Goal: Information Seeking & Learning: Learn about a topic

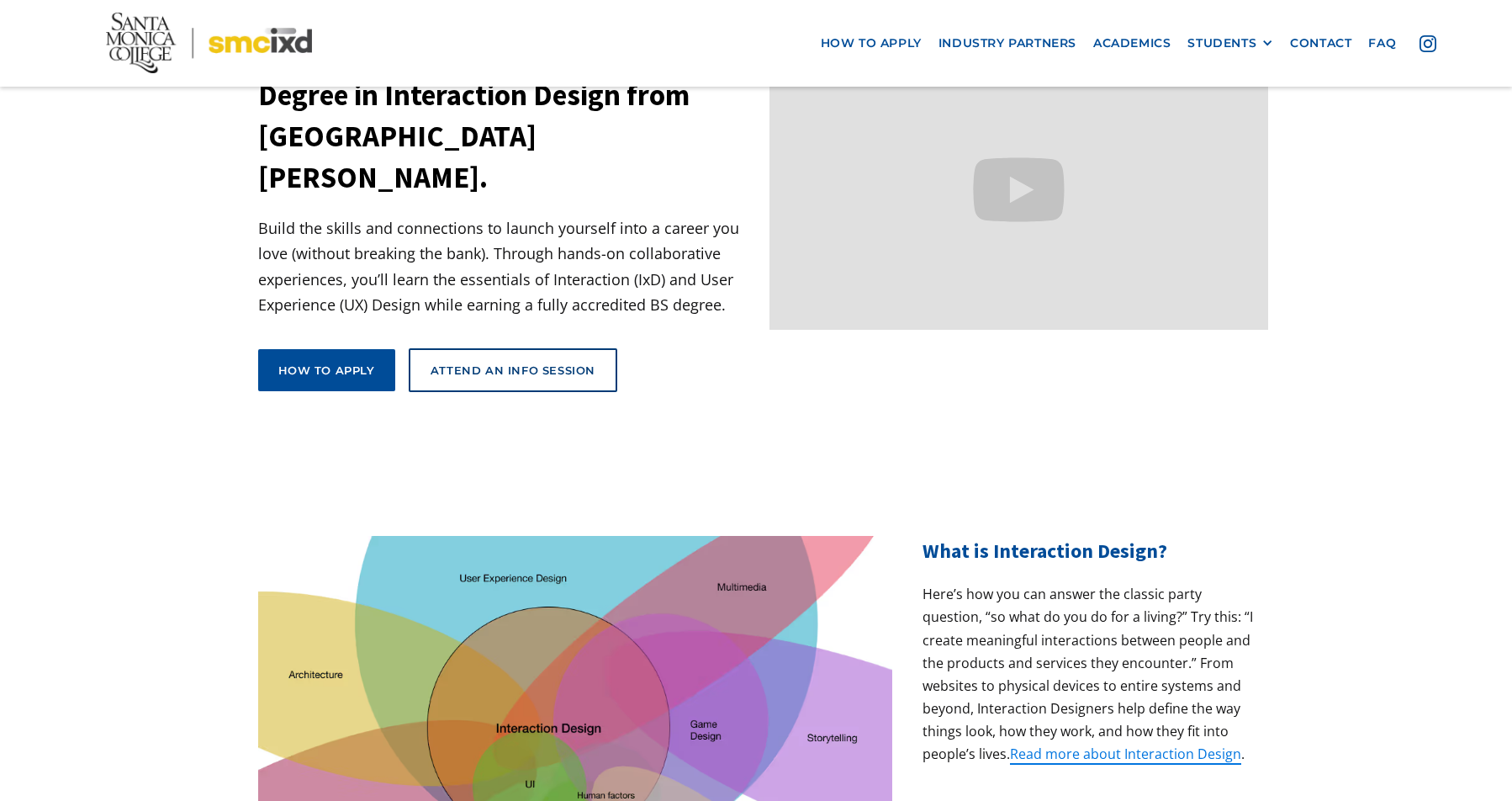
scroll to position [153, 0]
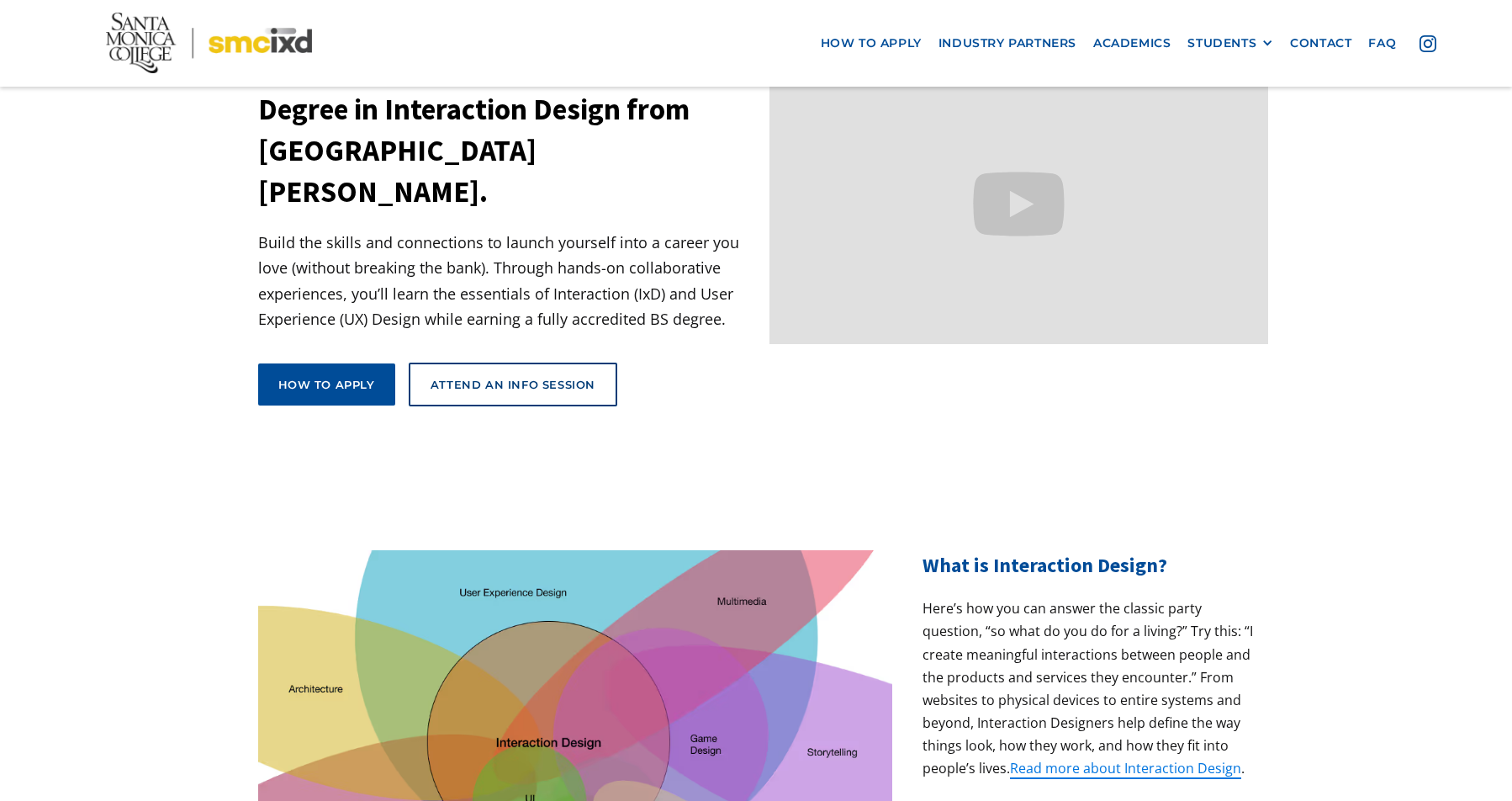
click at [663, 264] on p "Build the skills and connections to launch yourself into a career you love (wit…" at bounding box center [507, 280] width 498 height 103
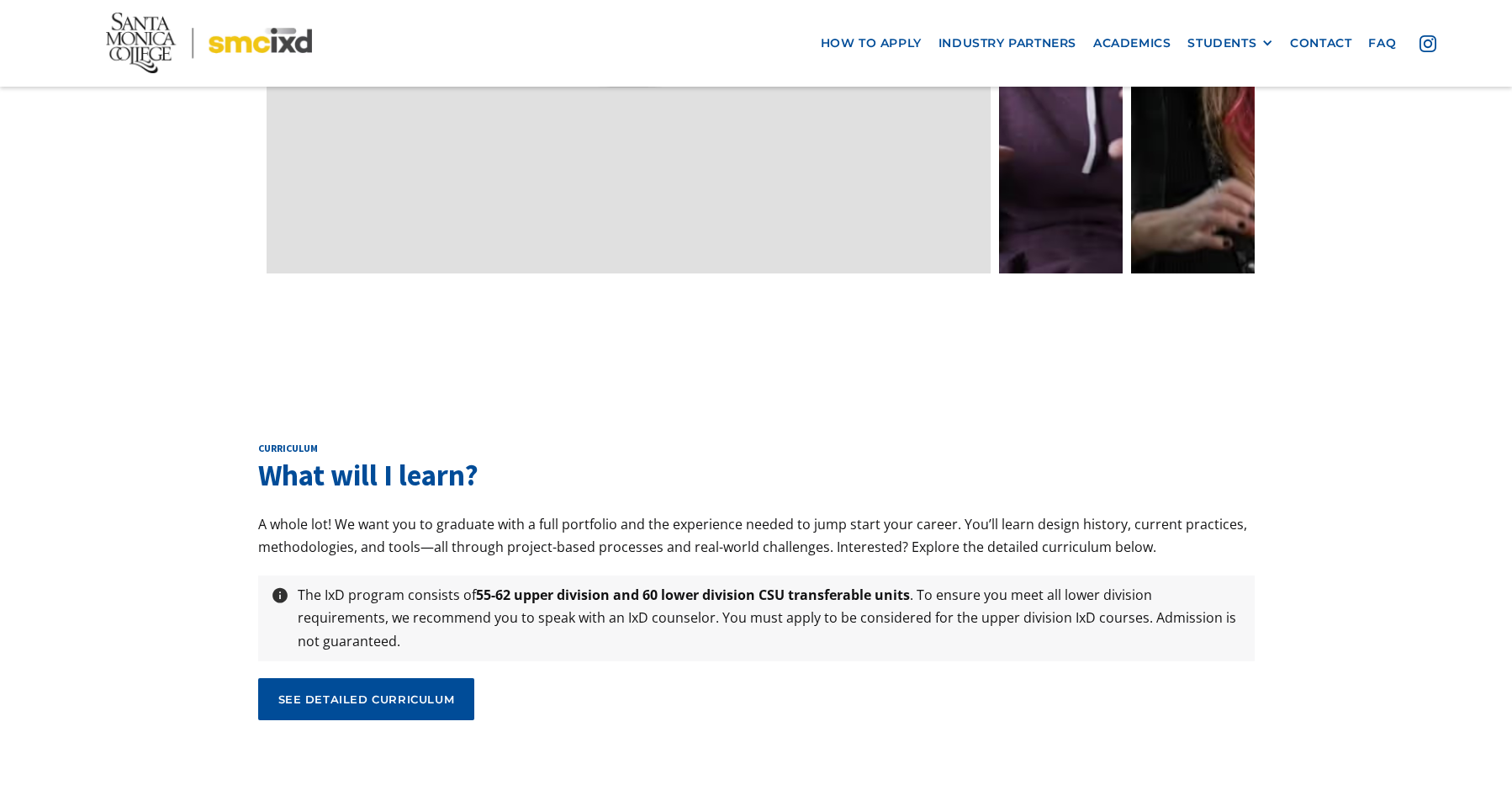
scroll to position [5519, 0]
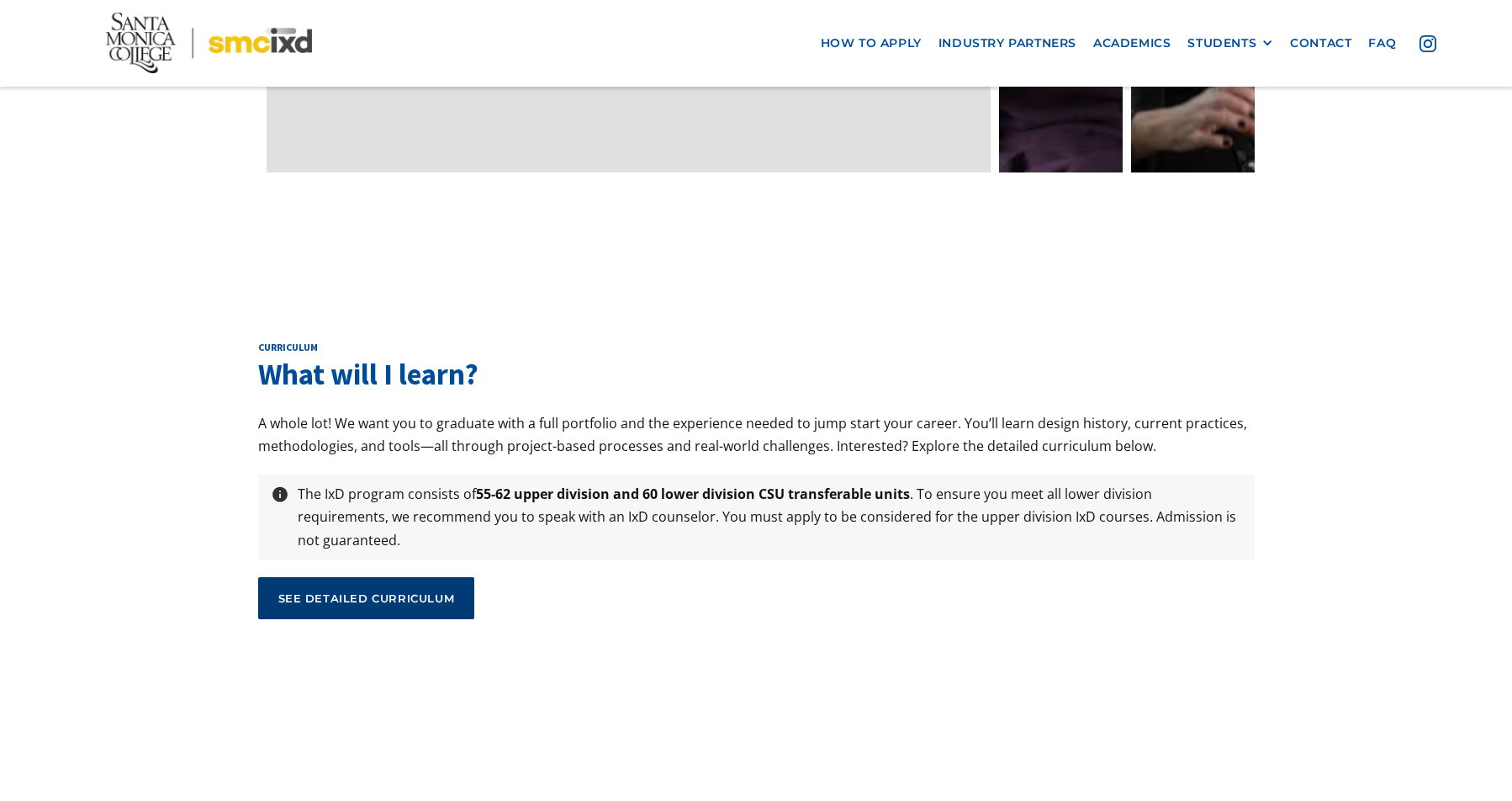
click at [450, 591] on div "see detailed curriculum" at bounding box center [367, 598] width 177 height 15
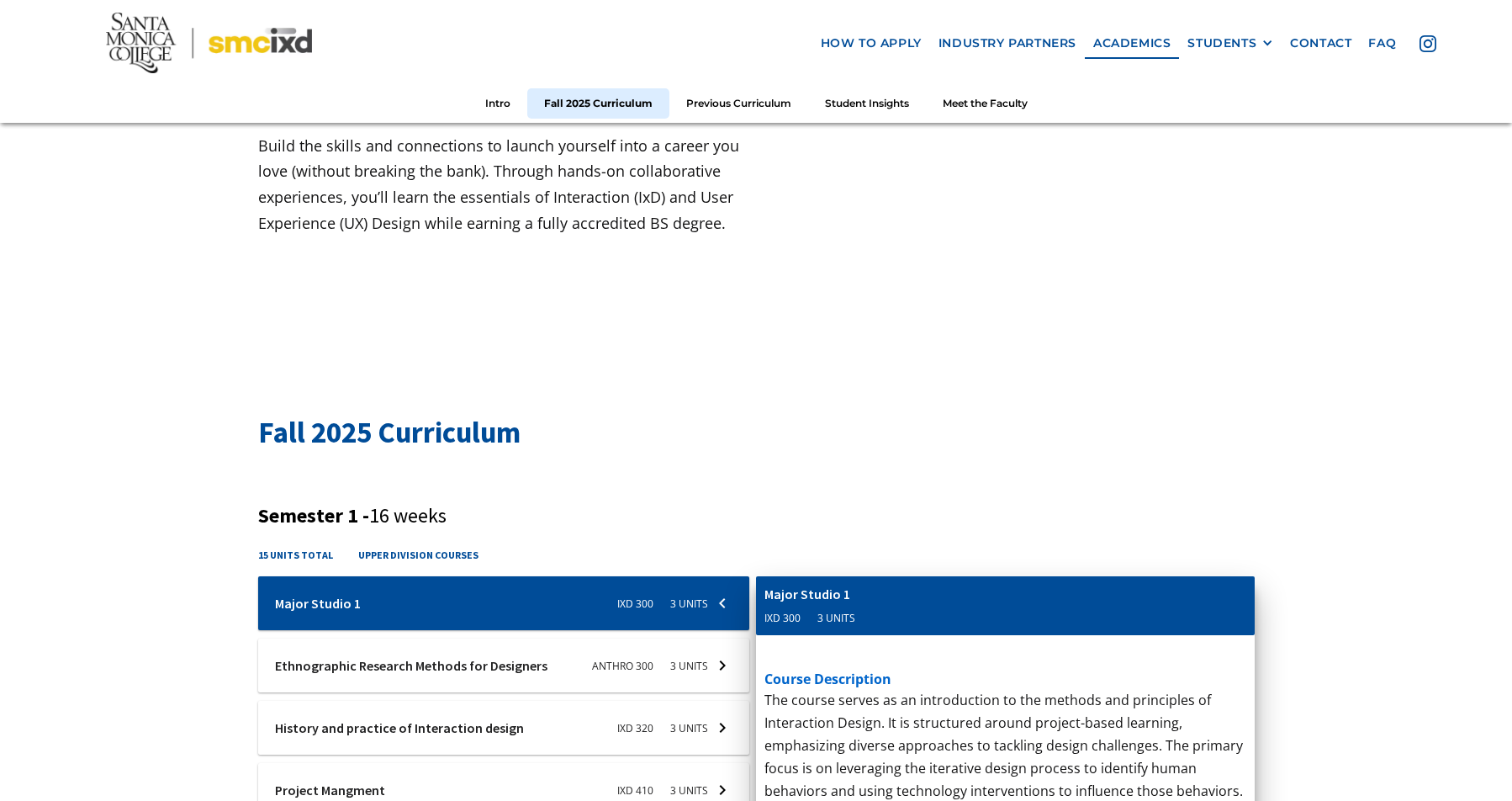
scroll to position [415, 0]
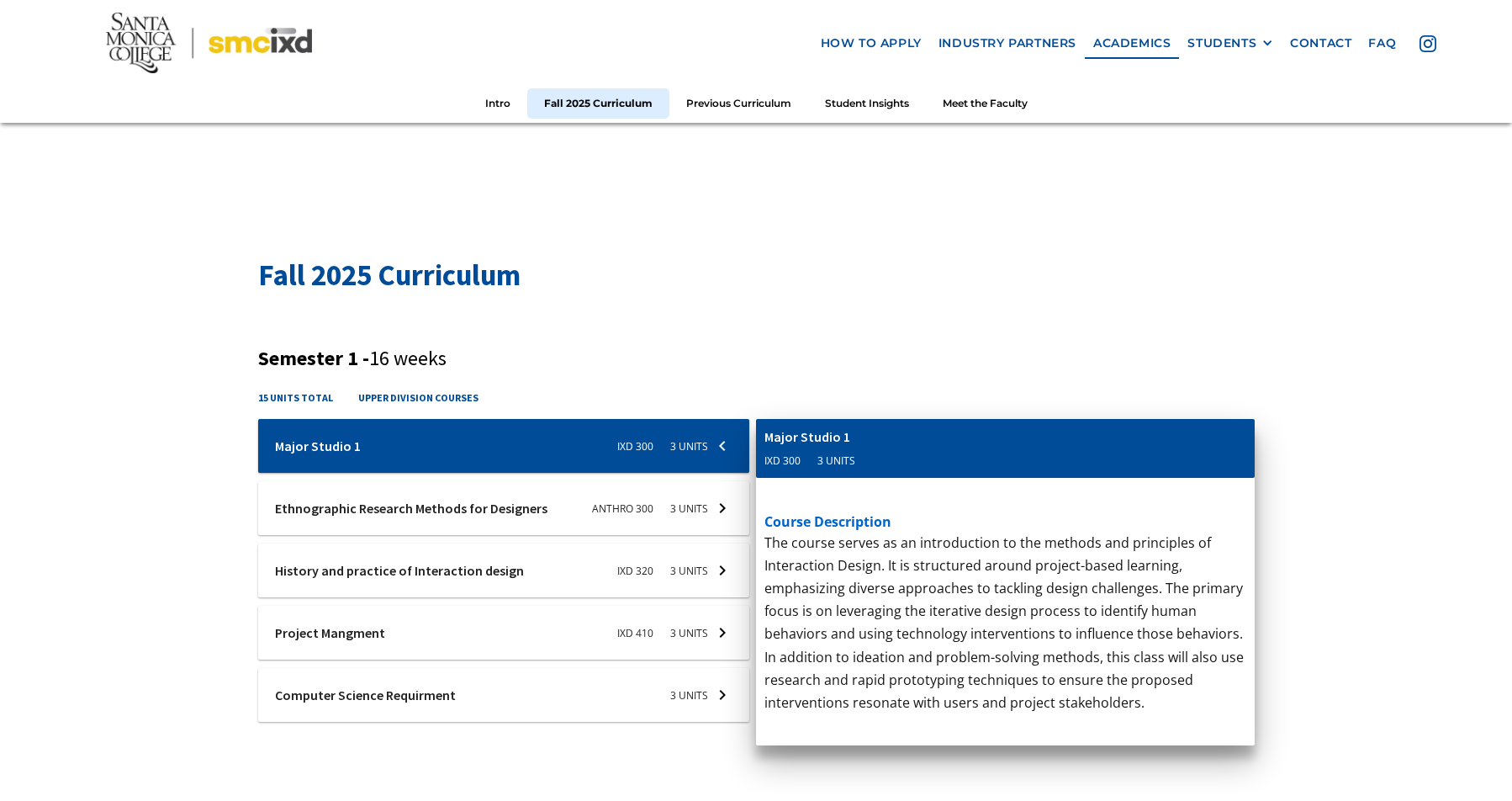
click at [684, 376] on div "Semester 1 - 16 weeks 15 units total upper division courses Ixd-310-studio-1 Ma…" at bounding box center [756, 545] width 996 height 397
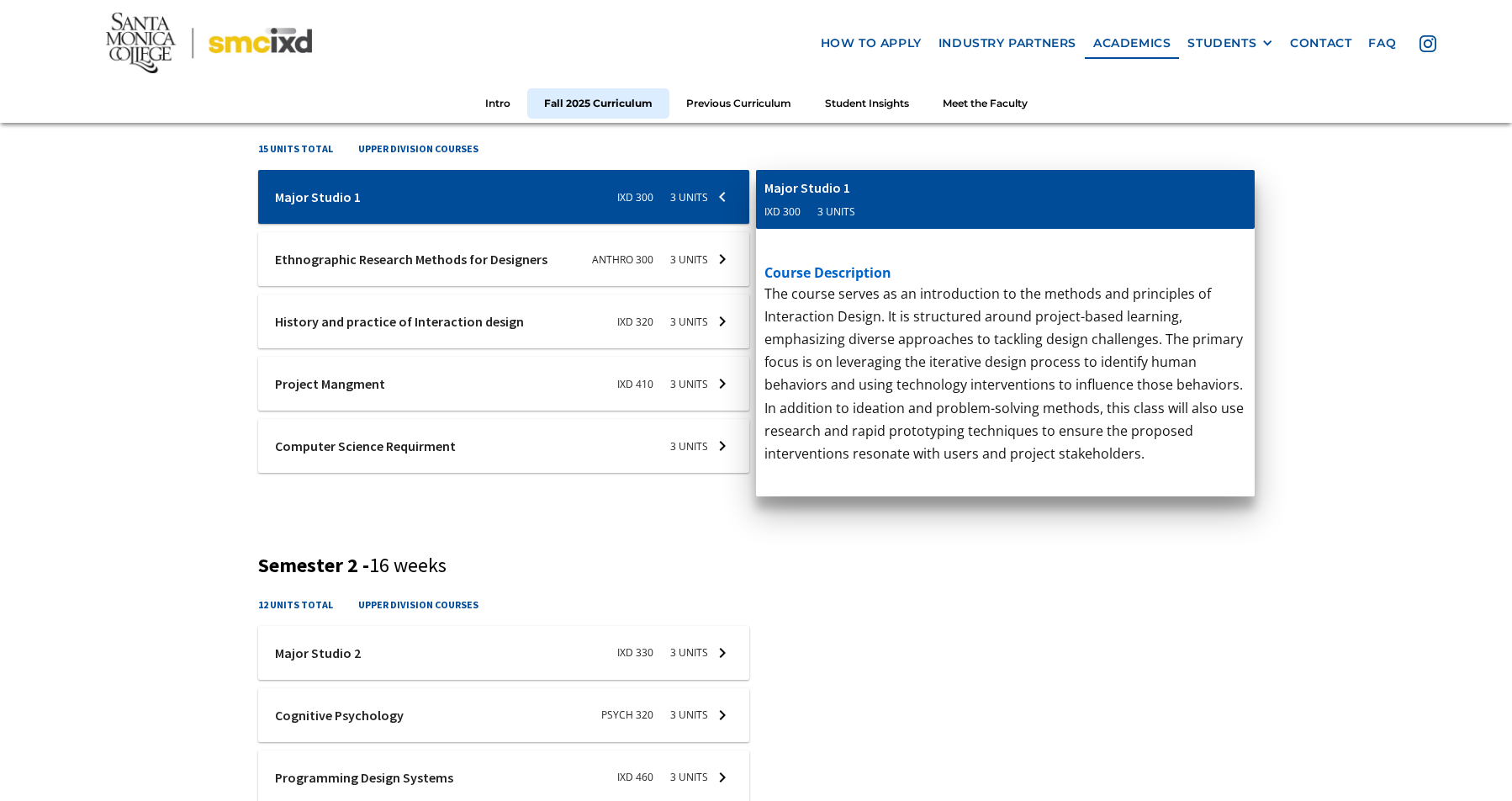
scroll to position [814, 0]
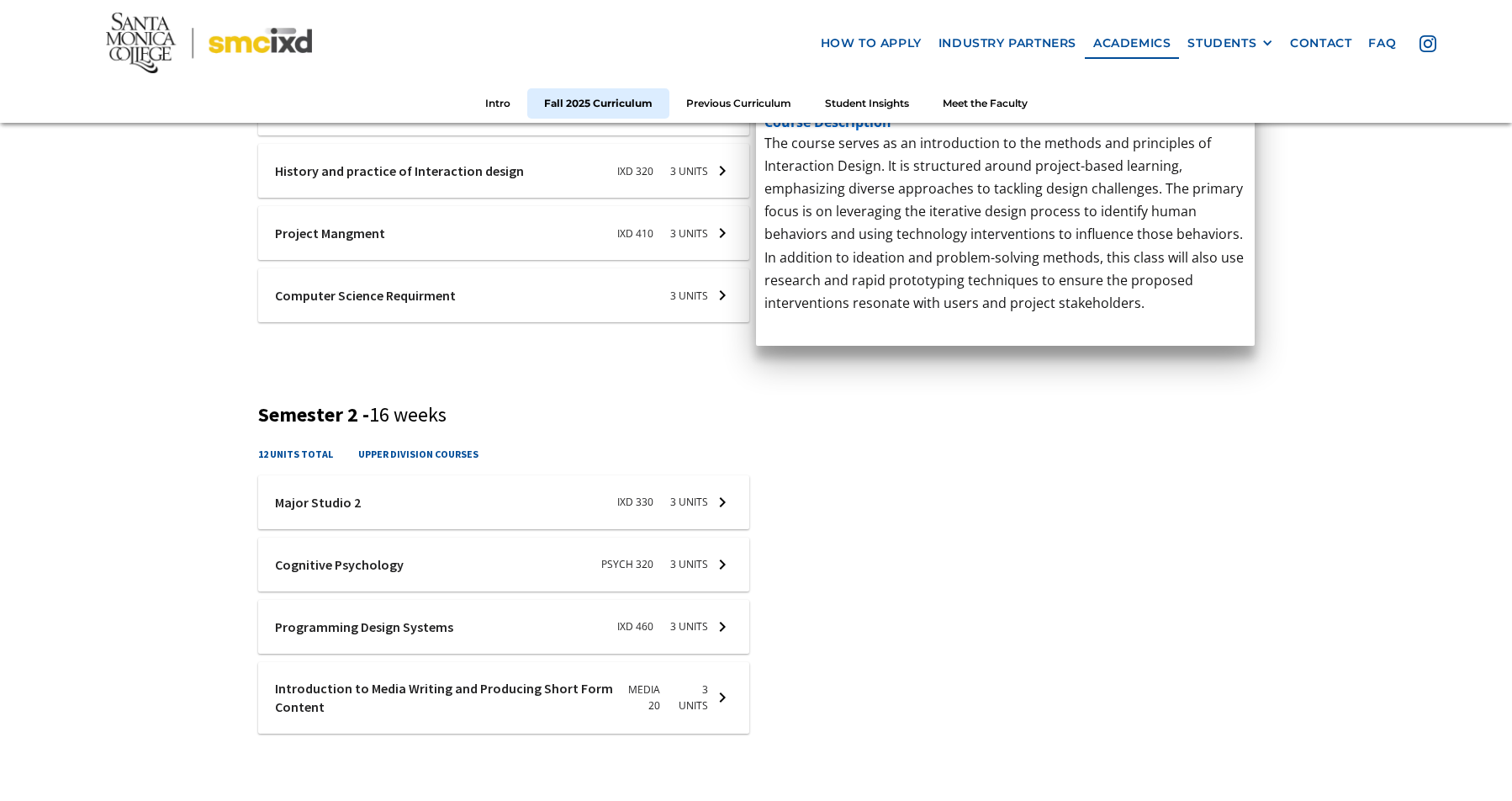
click at [759, 445] on div "course description This course contextualizes project management for interactio…" at bounding box center [1004, 280] width 498 height 405
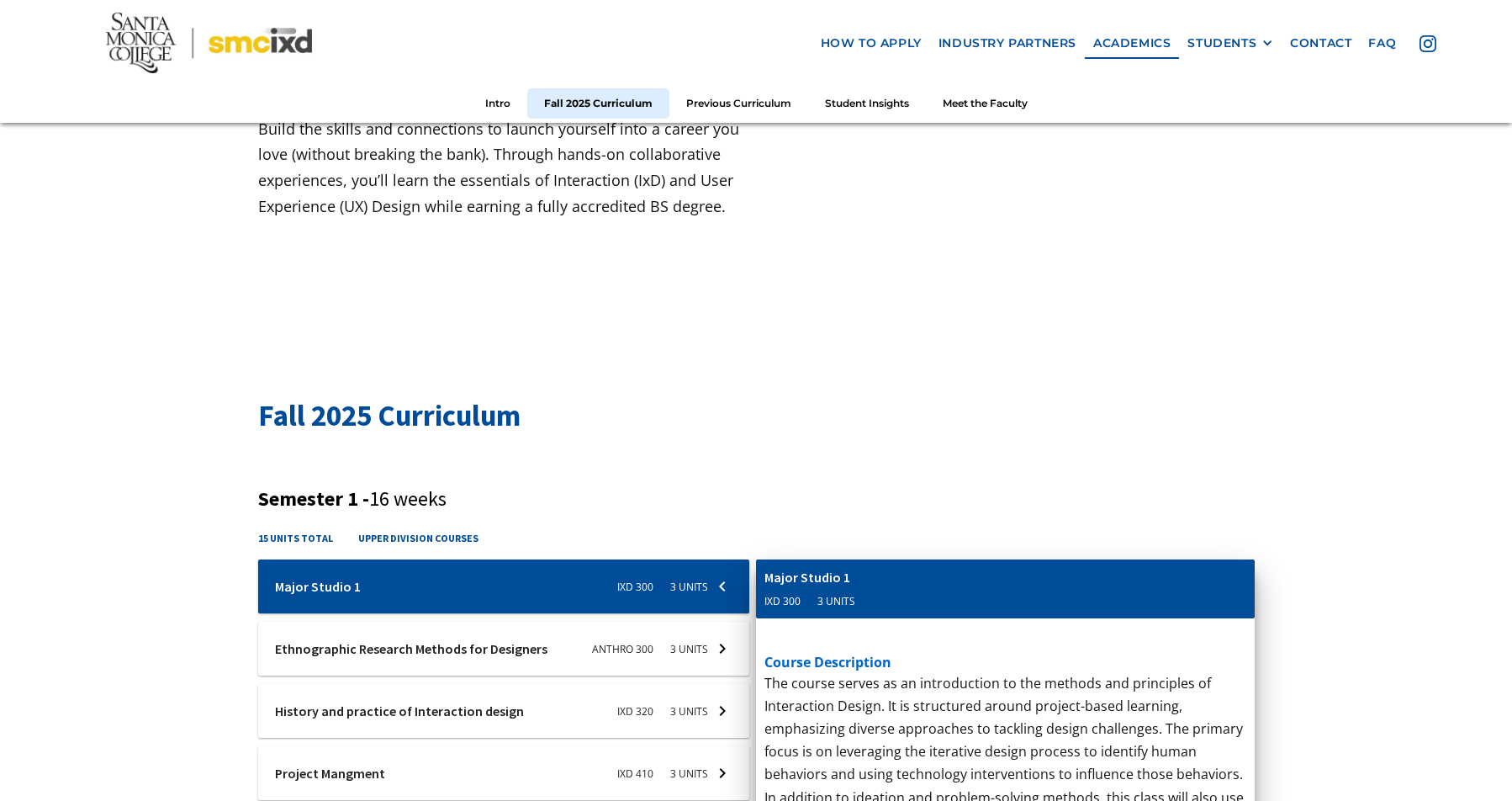
click at [463, 424] on h2 "Fall 2025 Curriculum" at bounding box center [756, 416] width 996 height 41
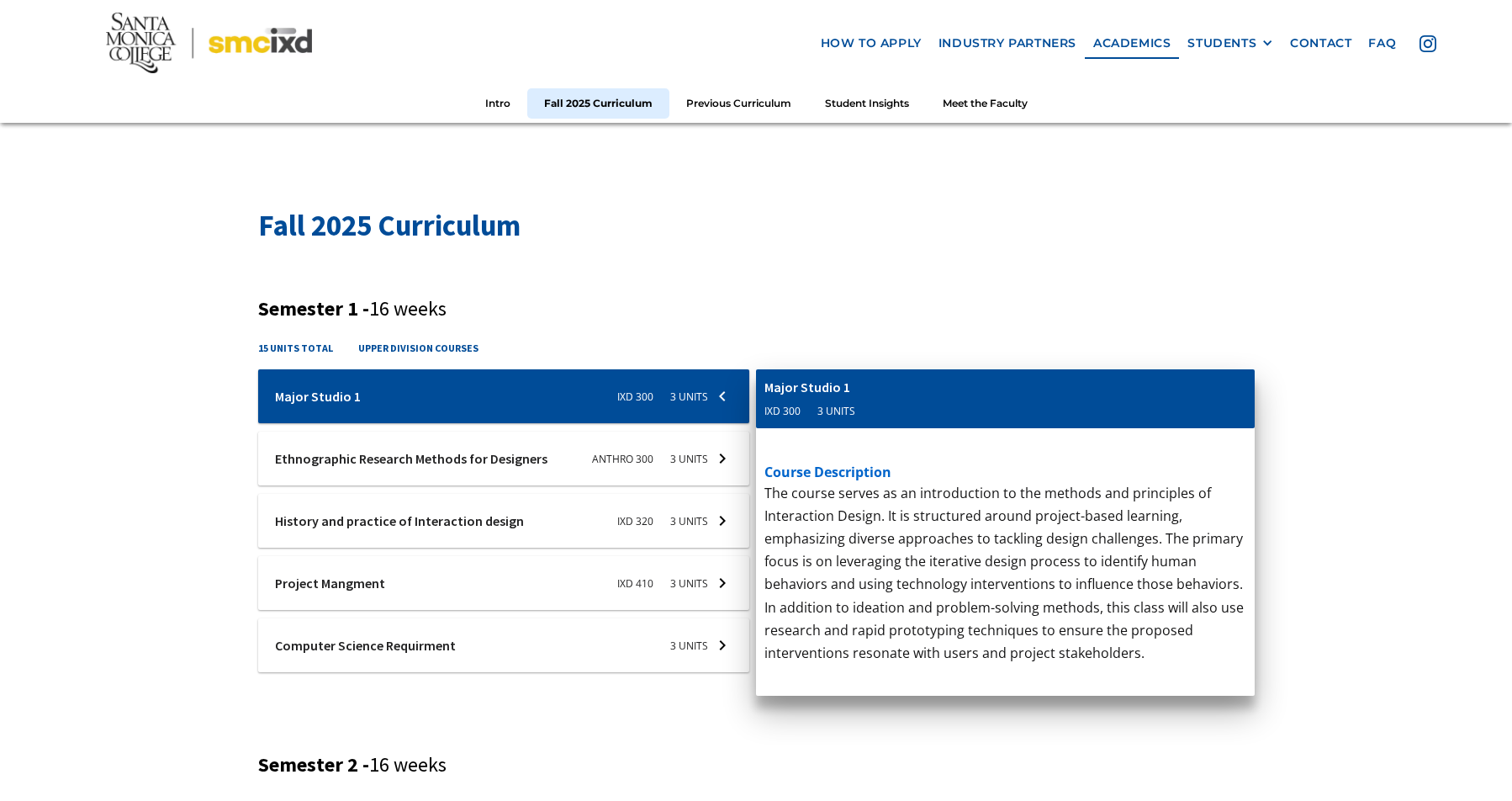
scroll to position [463, 0]
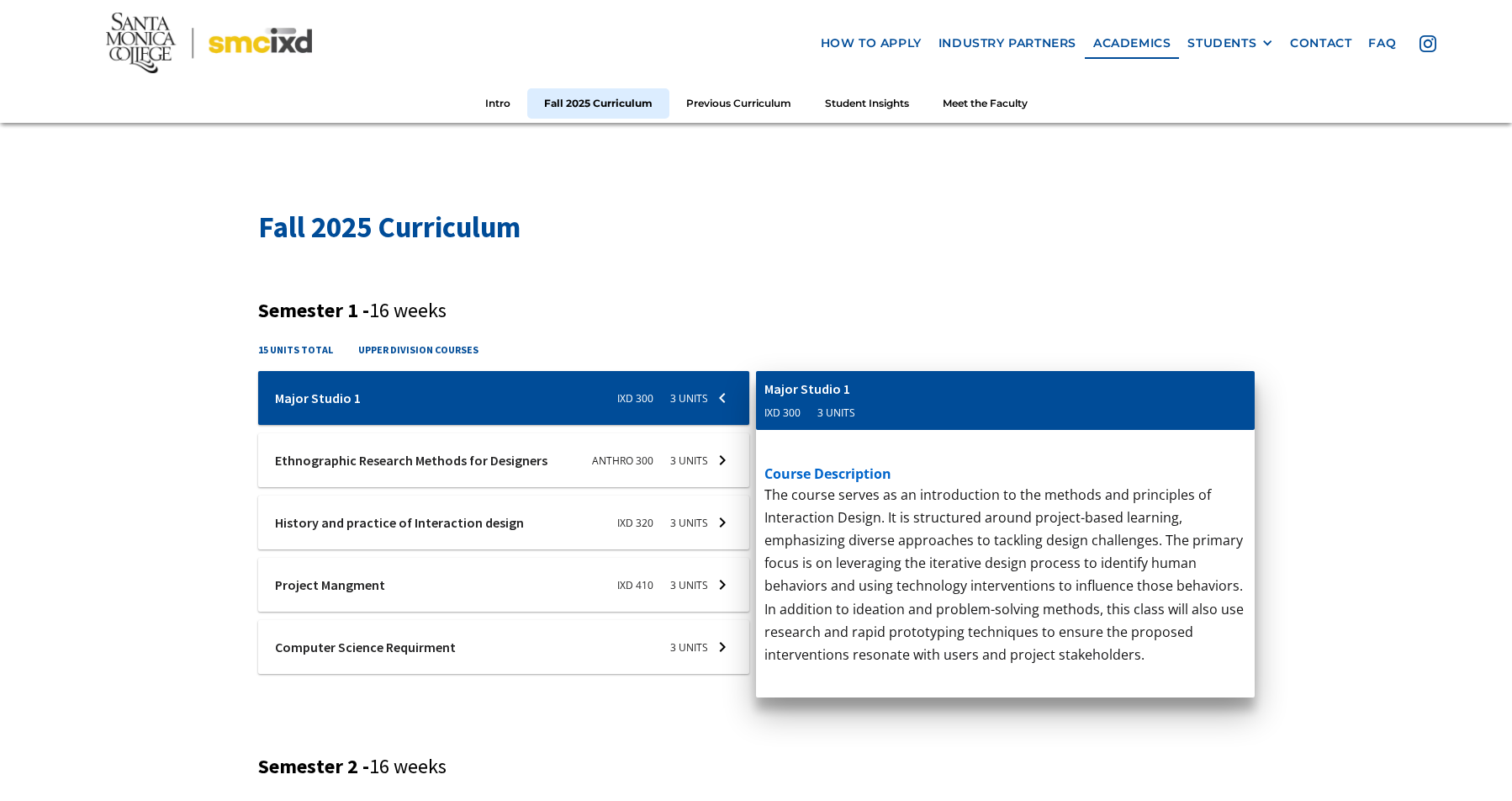
click at [472, 425] on div at bounding box center [504, 398] width 492 height 54
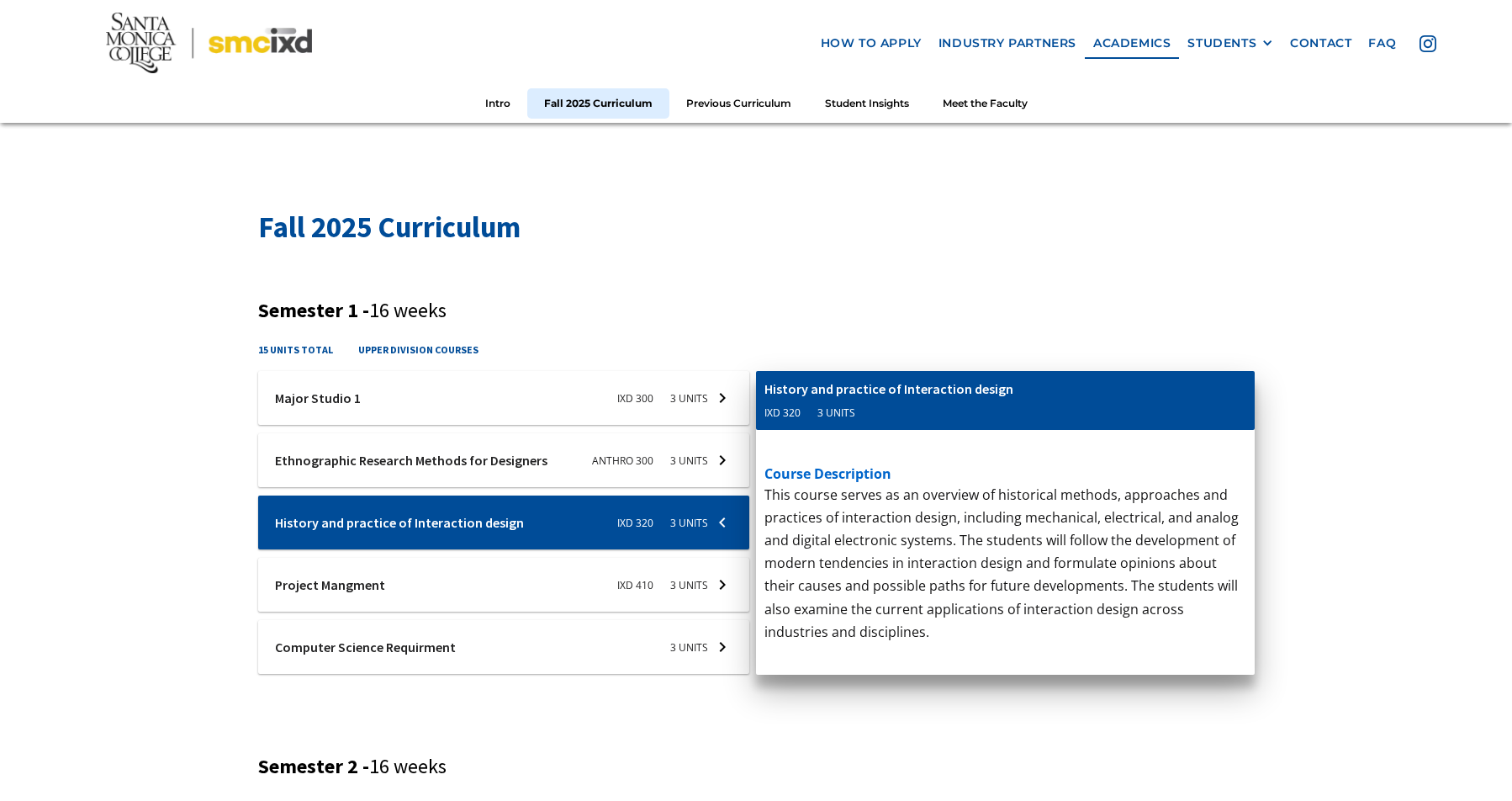
click at [478, 425] on div at bounding box center [504, 398] width 492 height 54
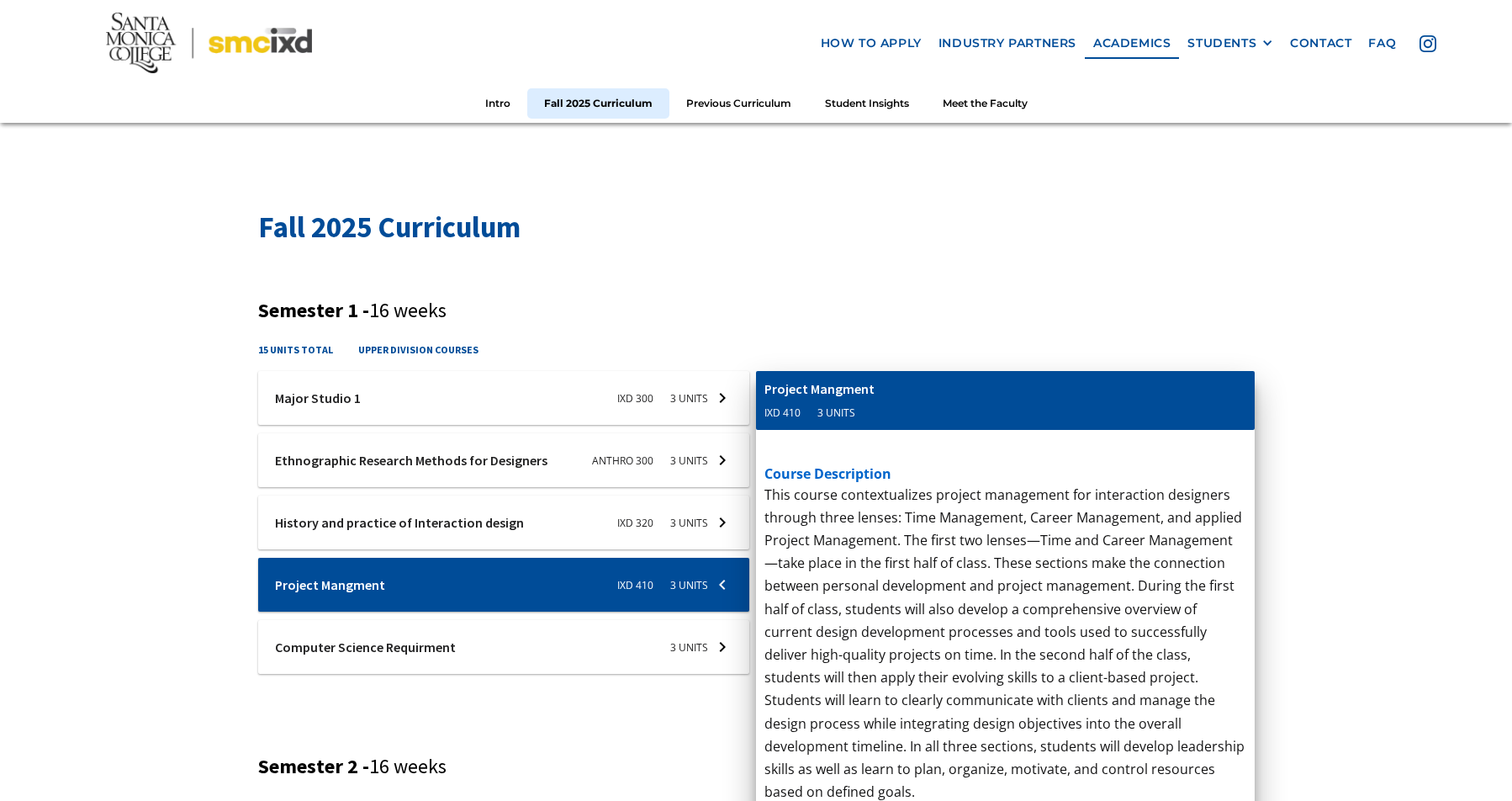
click at [497, 425] on div at bounding box center [504, 398] width 492 height 54
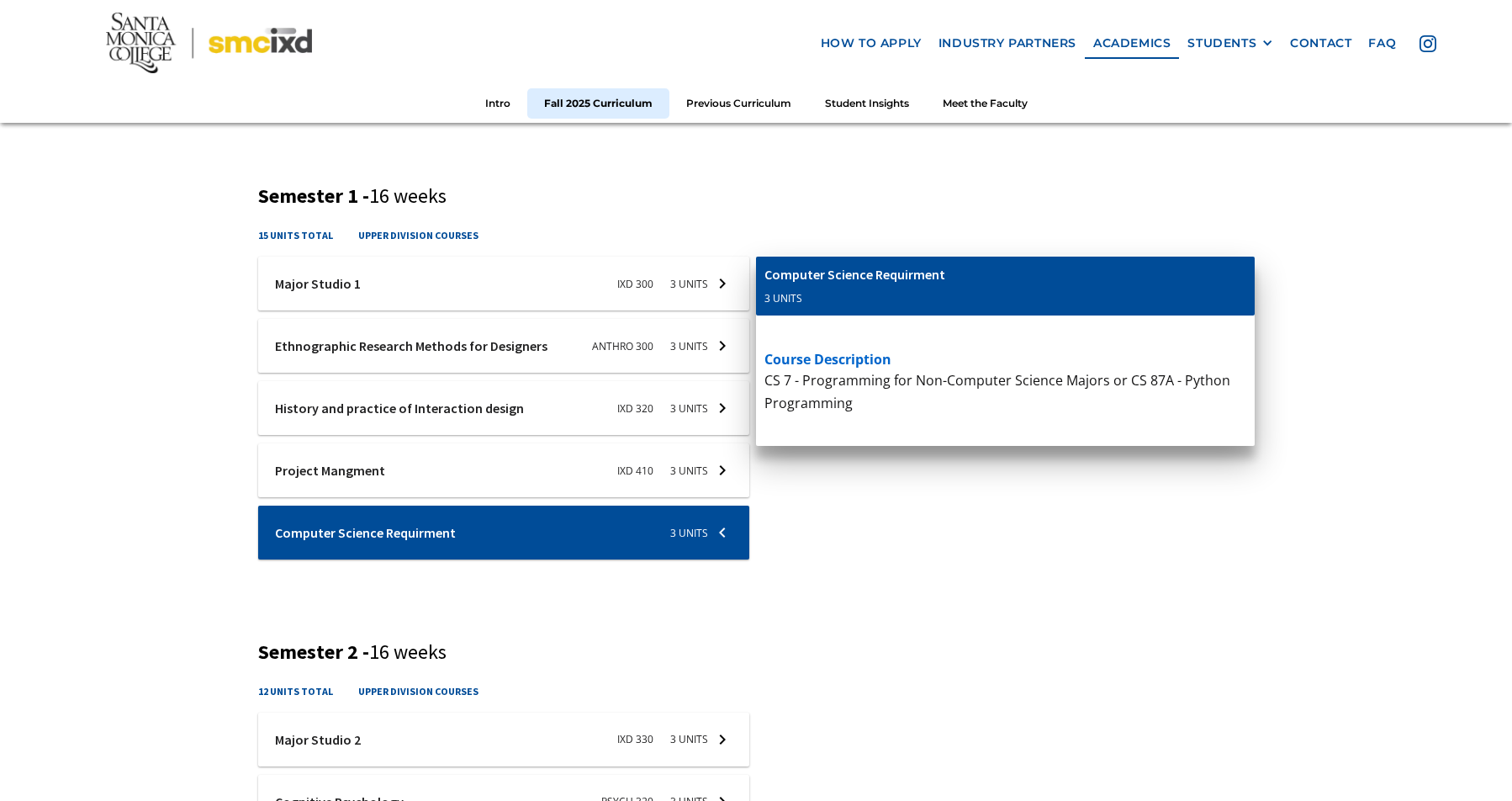
scroll to position [576, 0]
click at [503, 311] on div at bounding box center [504, 284] width 492 height 54
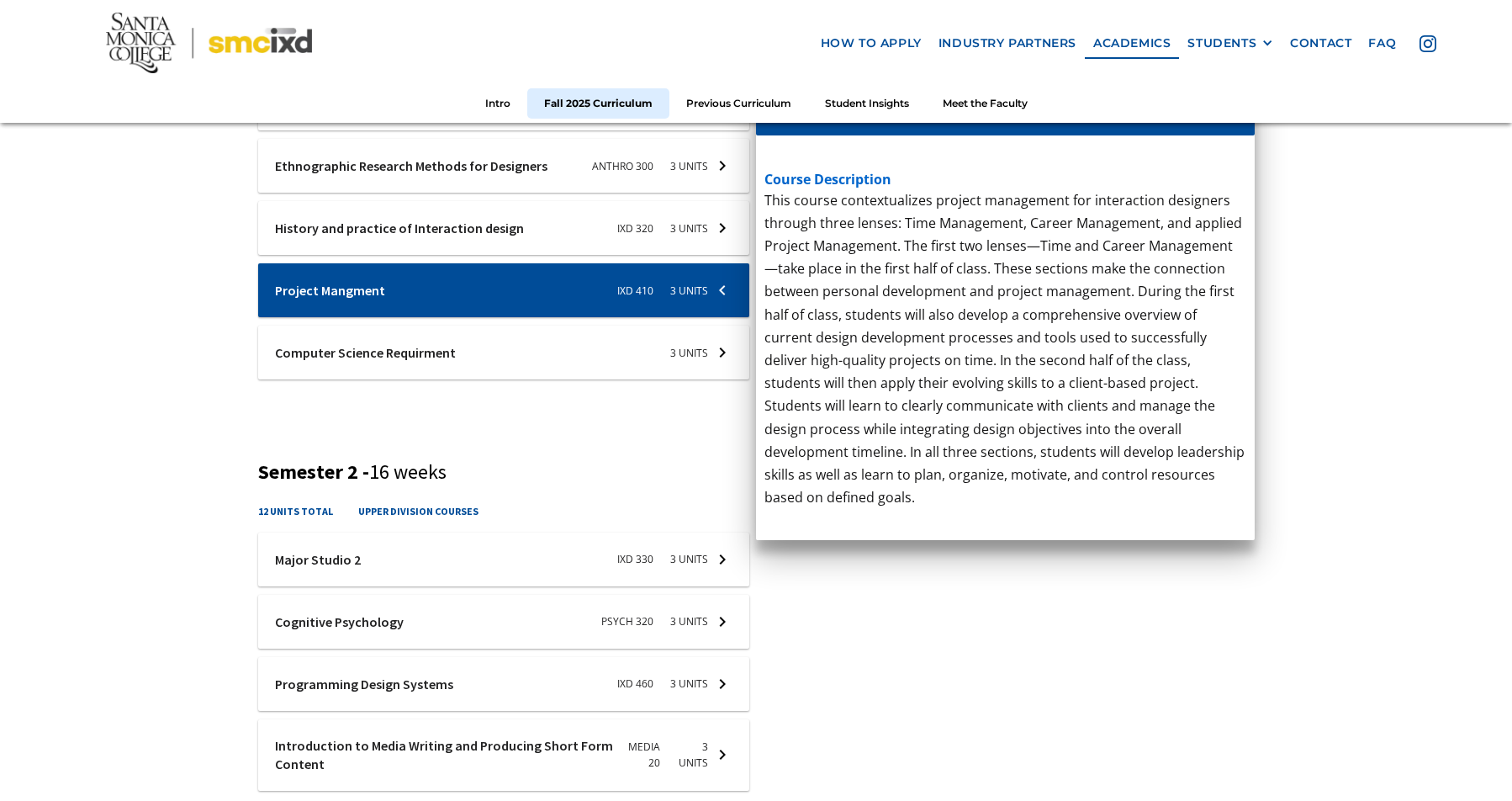
scroll to position [782, 0]
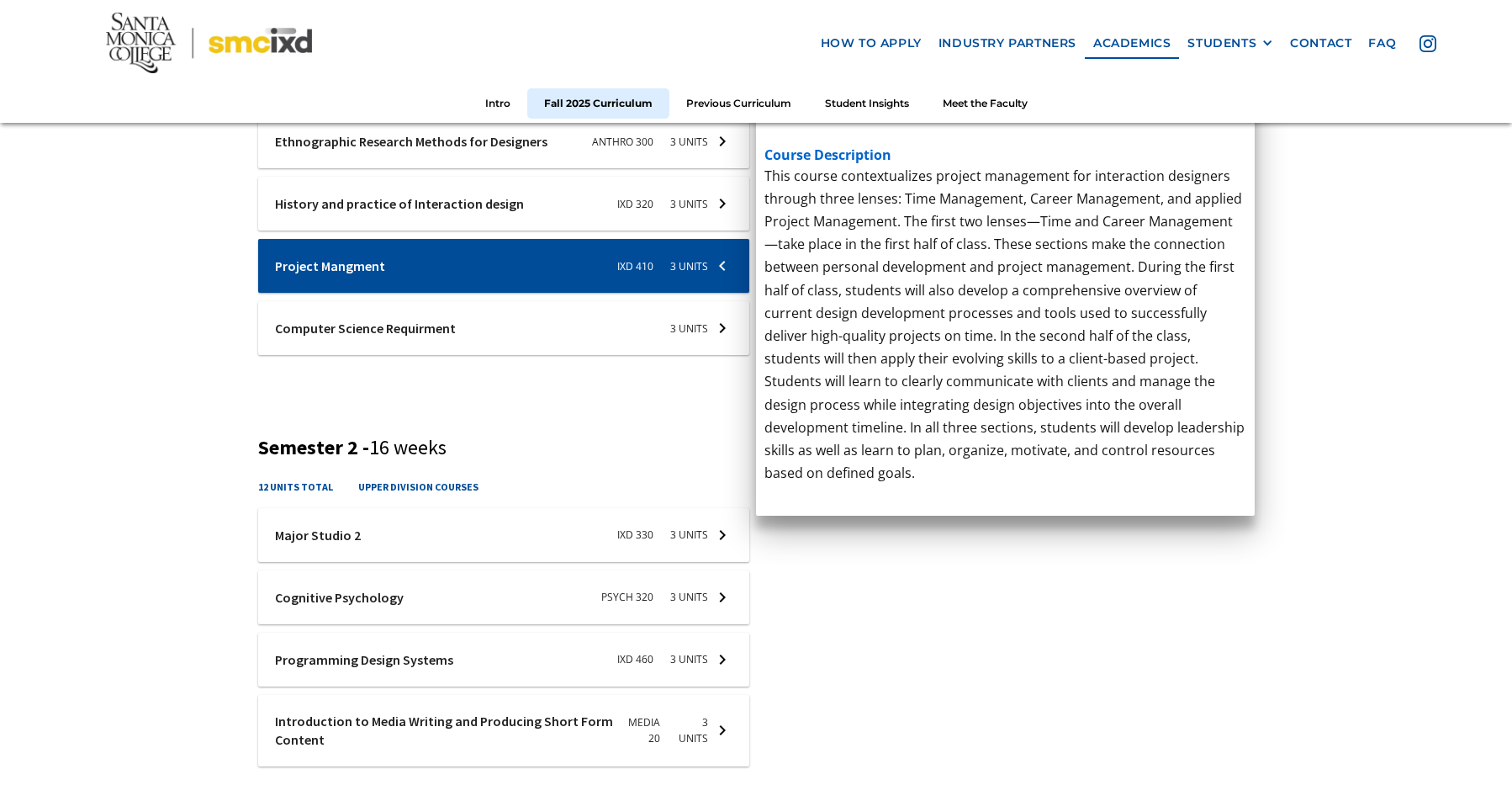
click at [503, 106] on div at bounding box center [504, 79] width 492 height 54
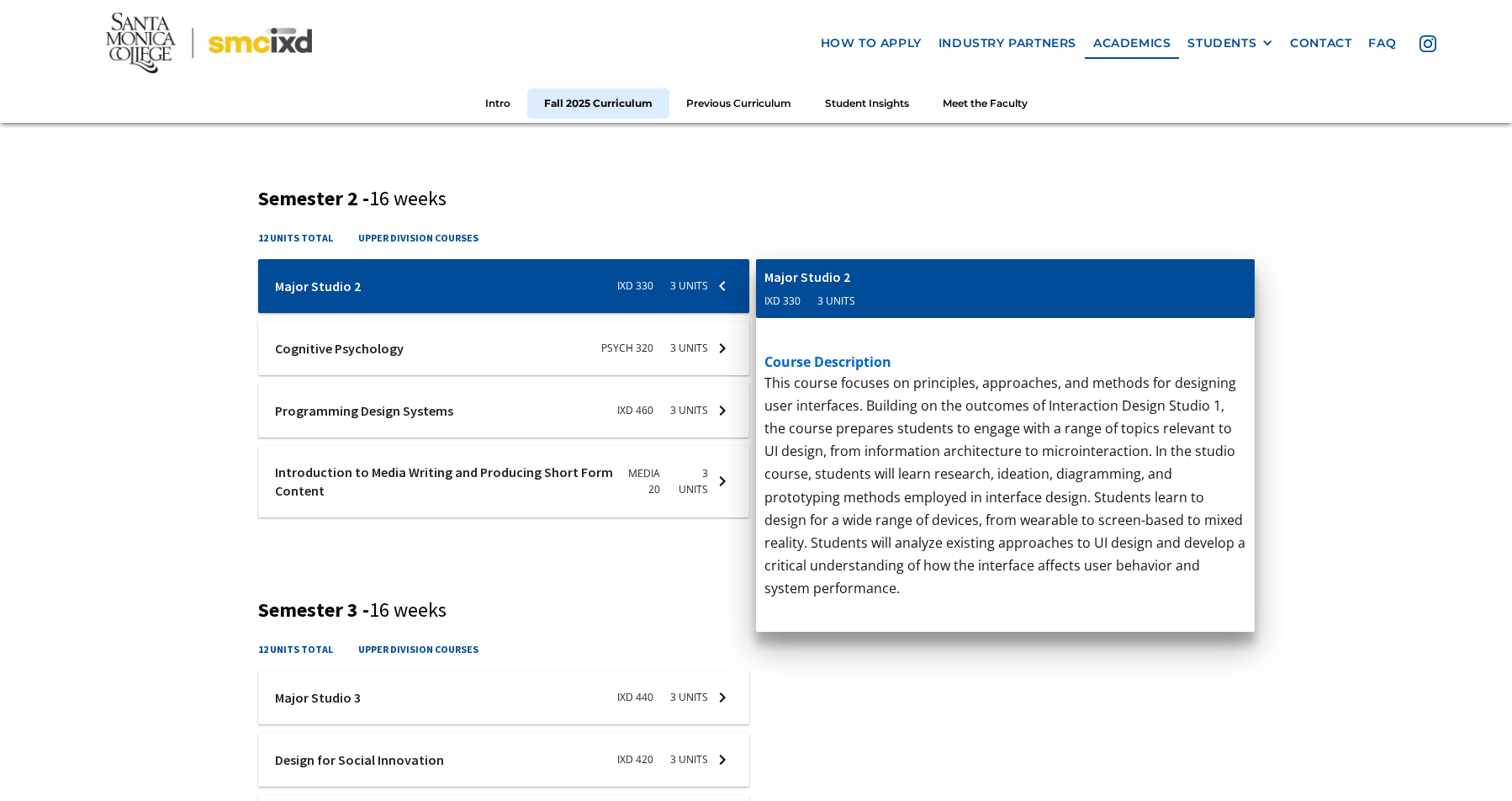
scroll to position [1029, 0]
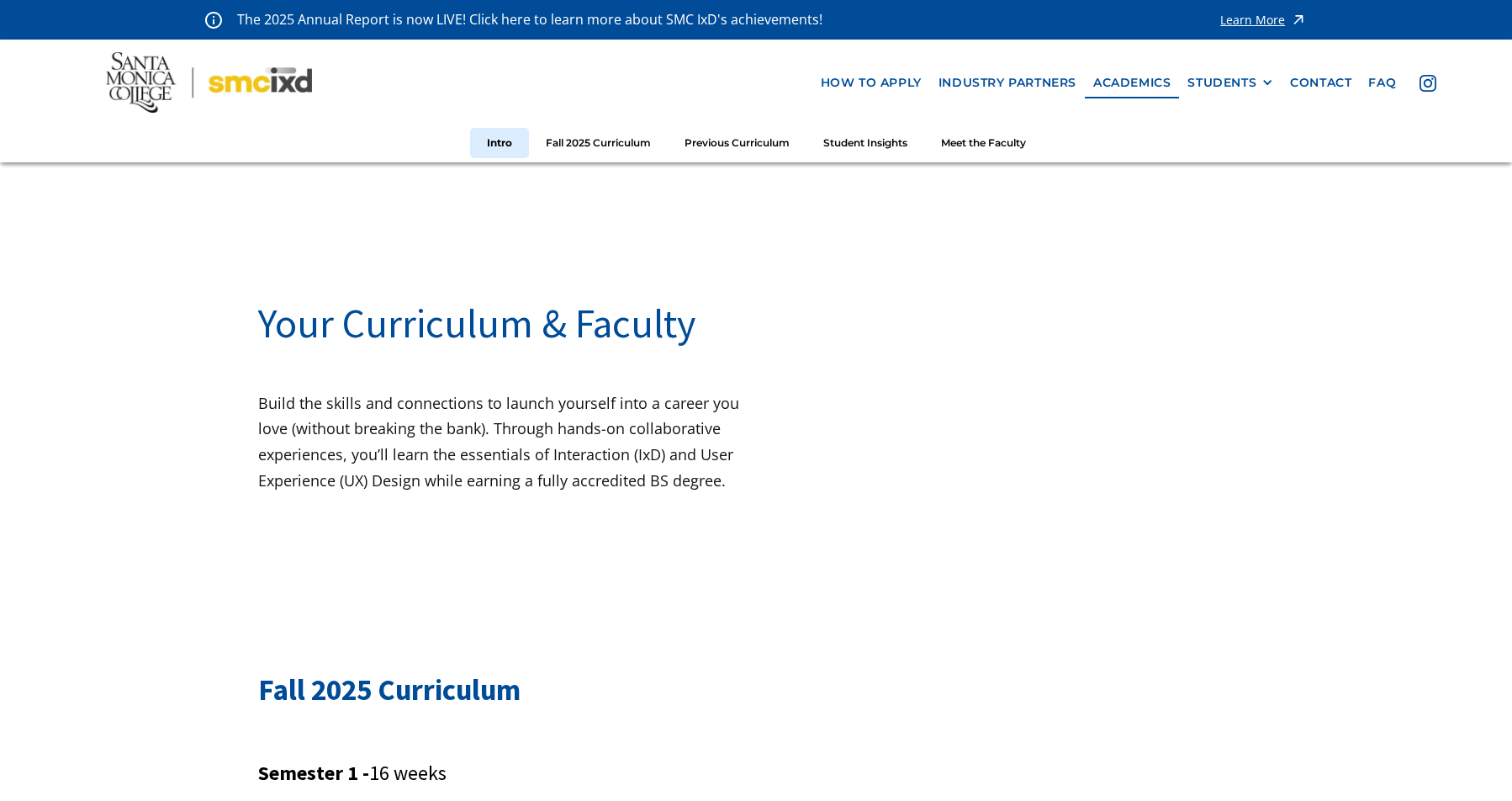
scroll to position [0, 0]
click at [545, 459] on p "Build the skills and connections to launch yourself into a career you love (wit…" at bounding box center [507, 441] width 498 height 103
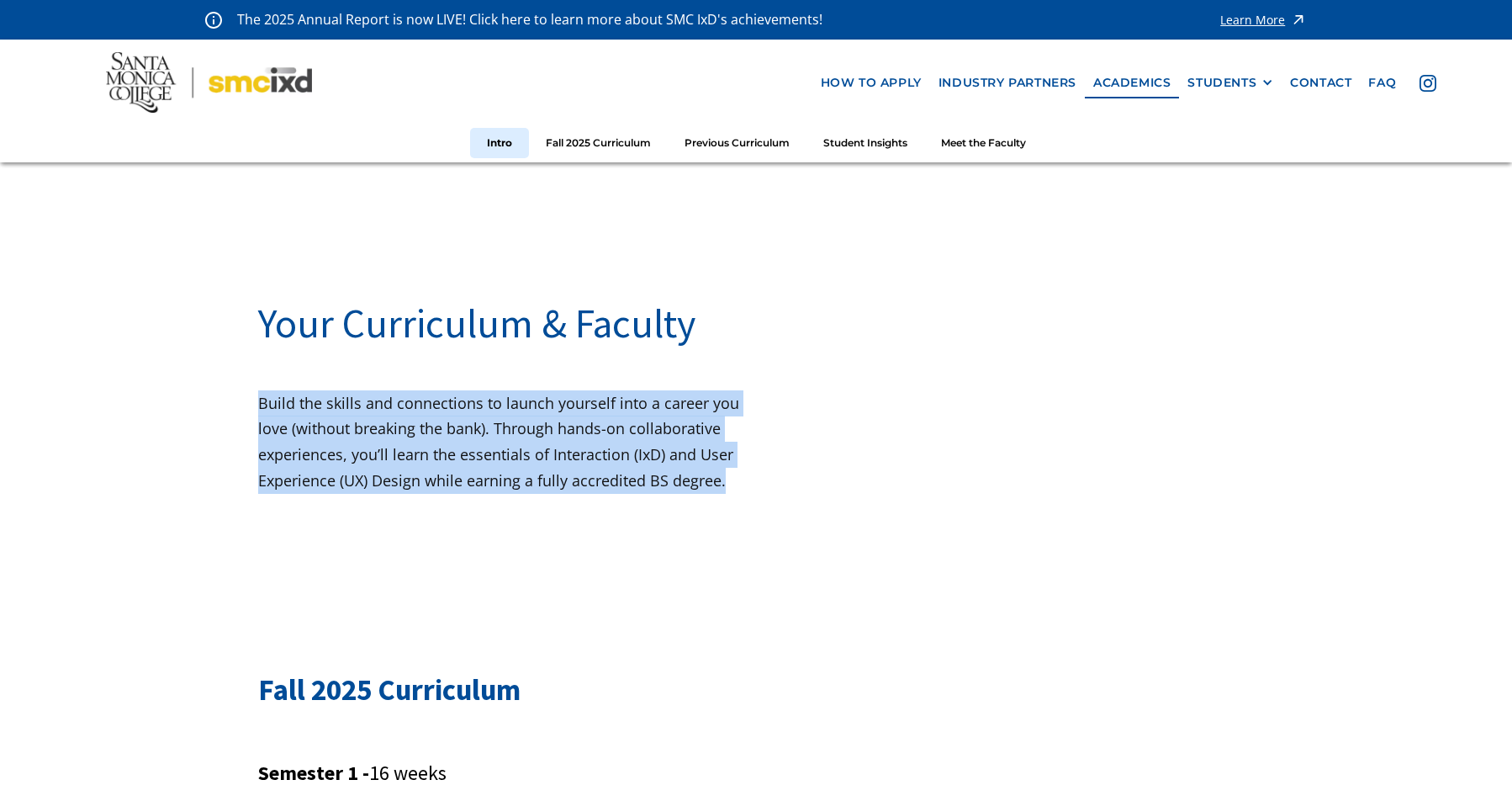
click at [273, 91] on img at bounding box center [208, 82] width 206 height 61
